Goal: Information Seeking & Learning: Learn about a topic

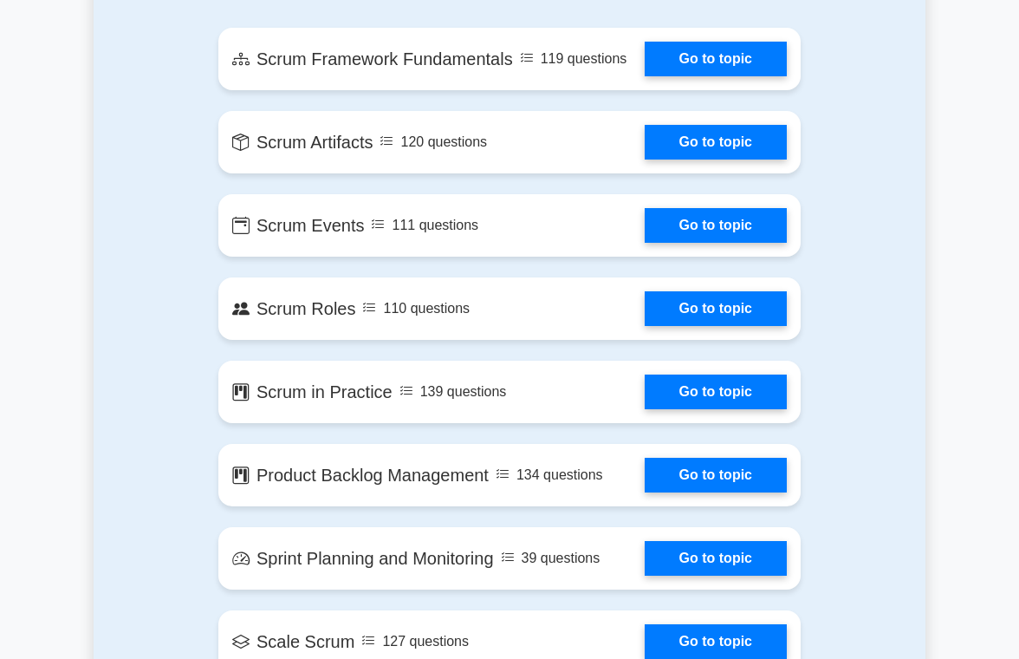
scroll to position [953, 0]
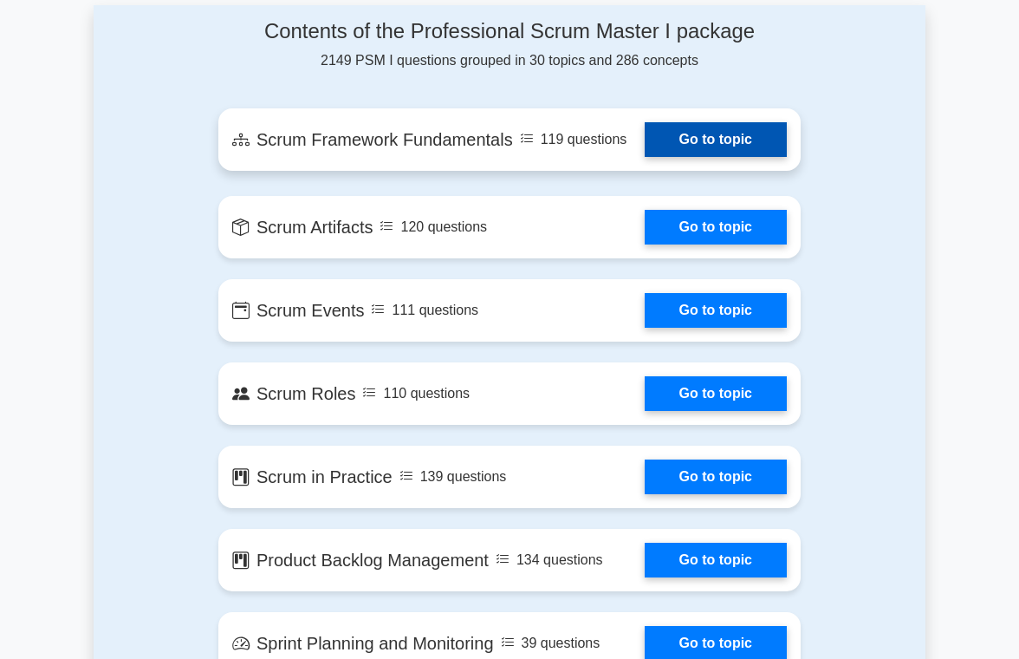
click at [700, 135] on link "Go to topic" at bounding box center [716, 139] width 142 height 35
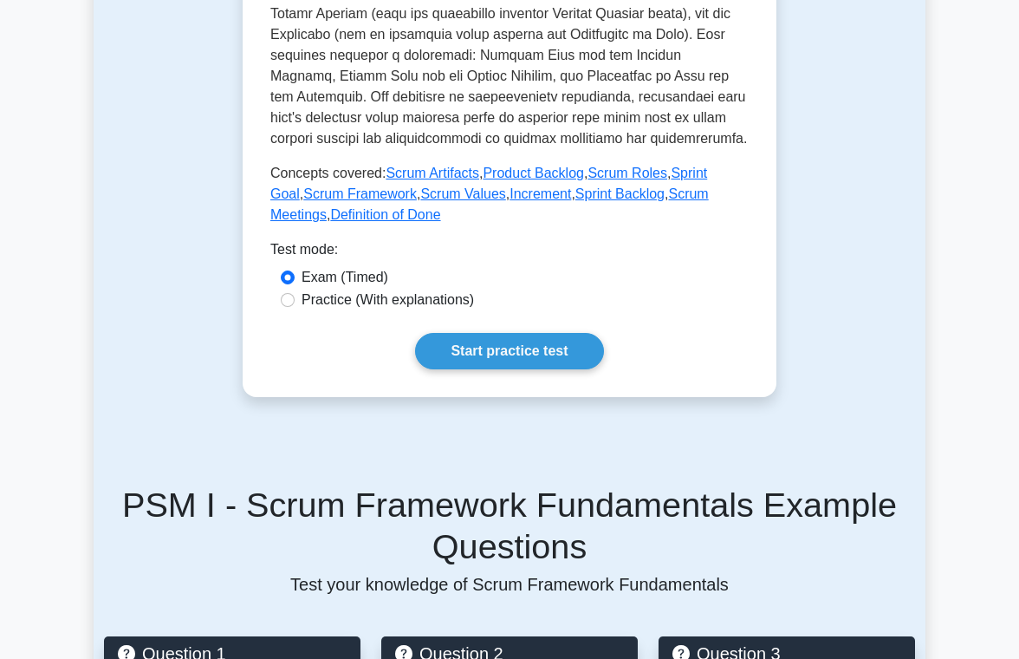
scroll to position [882, 0]
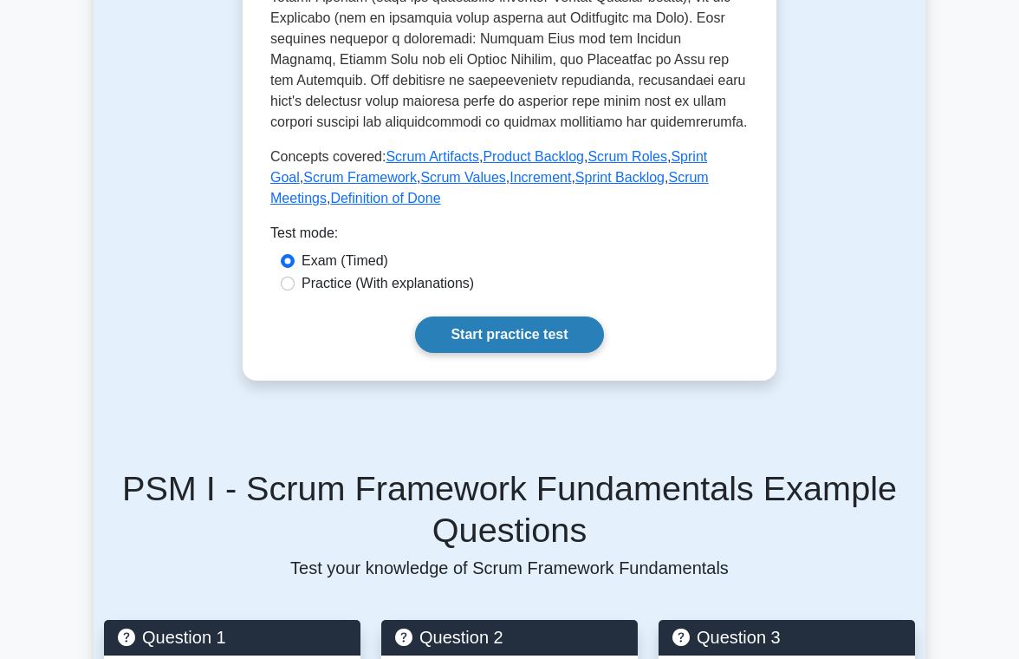
click at [564, 348] on link "Start practice test" at bounding box center [509, 334] width 188 height 36
